Goal: Task Accomplishment & Management: Manage account settings

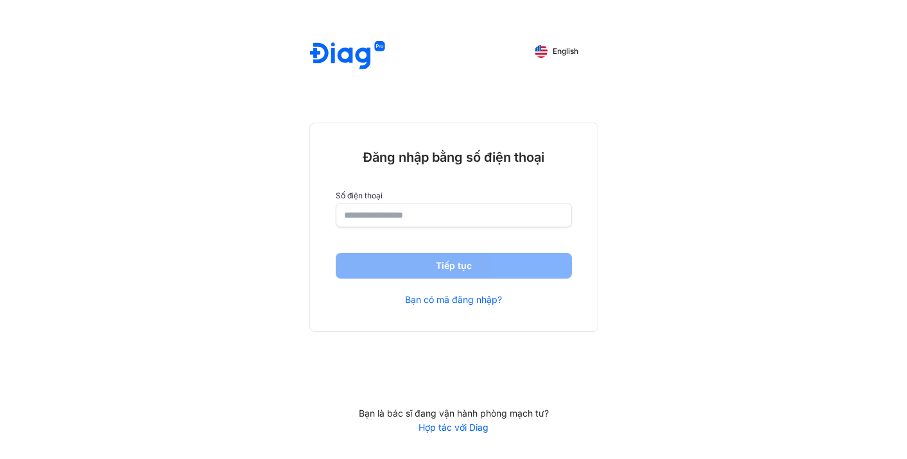
click at [494, 214] on input "number" at bounding box center [453, 214] width 219 height 23
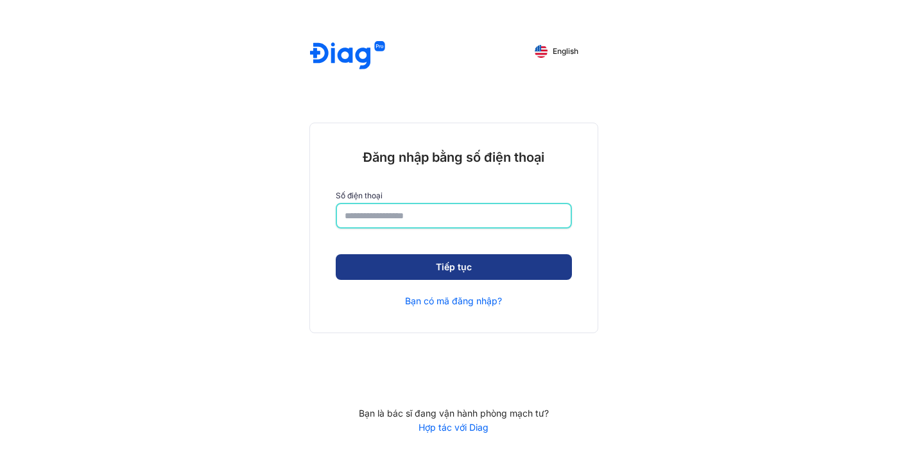
type input "**********"
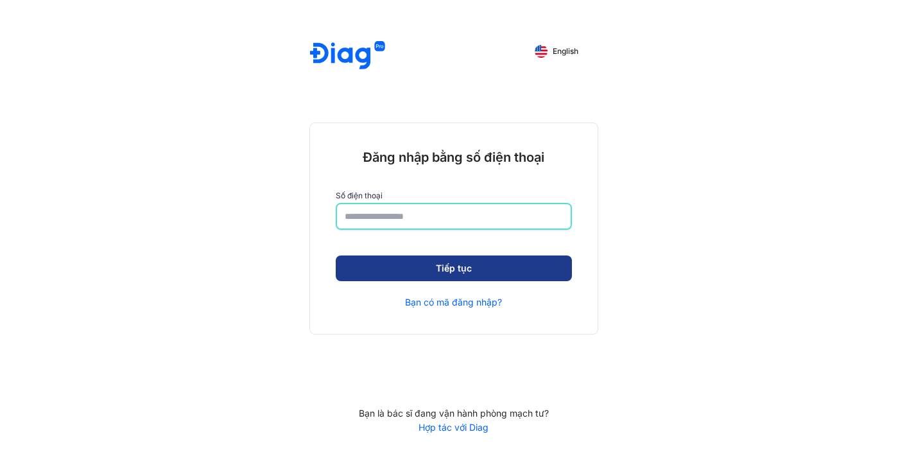
click at [464, 257] on button "Tiếp tục" at bounding box center [454, 268] width 236 height 26
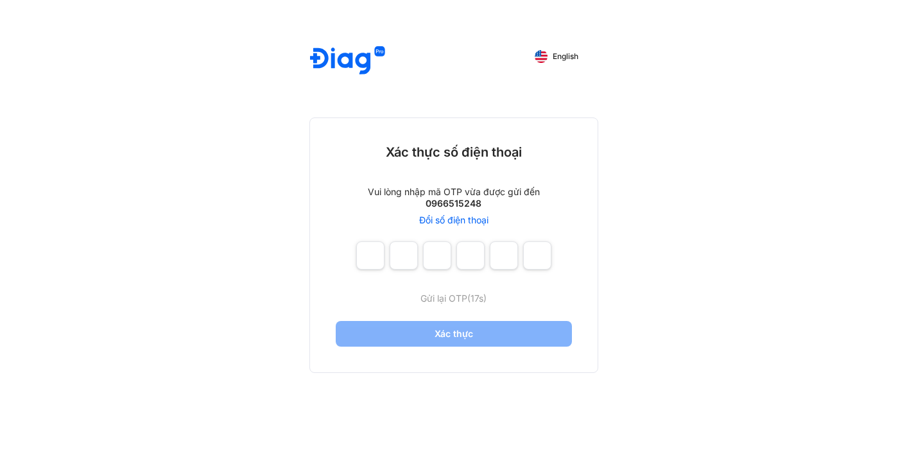
click at [415, 277] on div "Gửi lại OTP (17s)" at bounding box center [453, 273] width 195 height 64
click at [425, 267] on input "number" at bounding box center [437, 255] width 28 height 28
click at [372, 256] on input "number" at bounding box center [370, 255] width 28 height 28
type input "*"
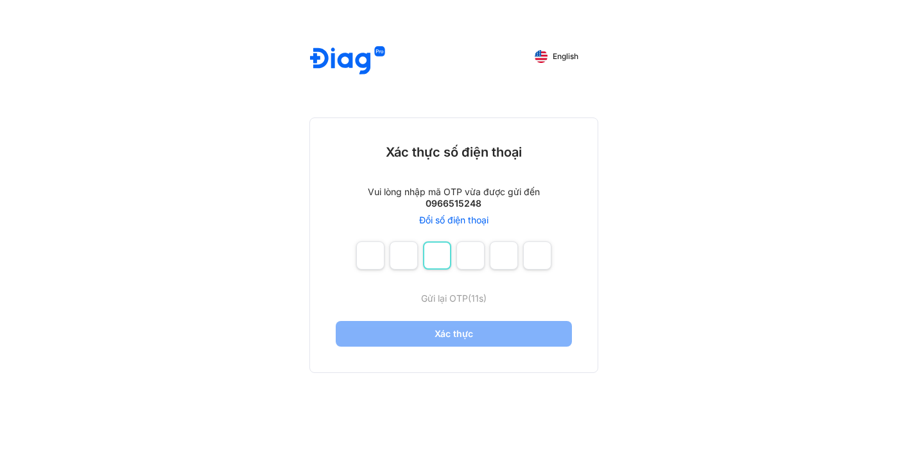
type input "*"
